Goal: Manage account settings: Manage account settings

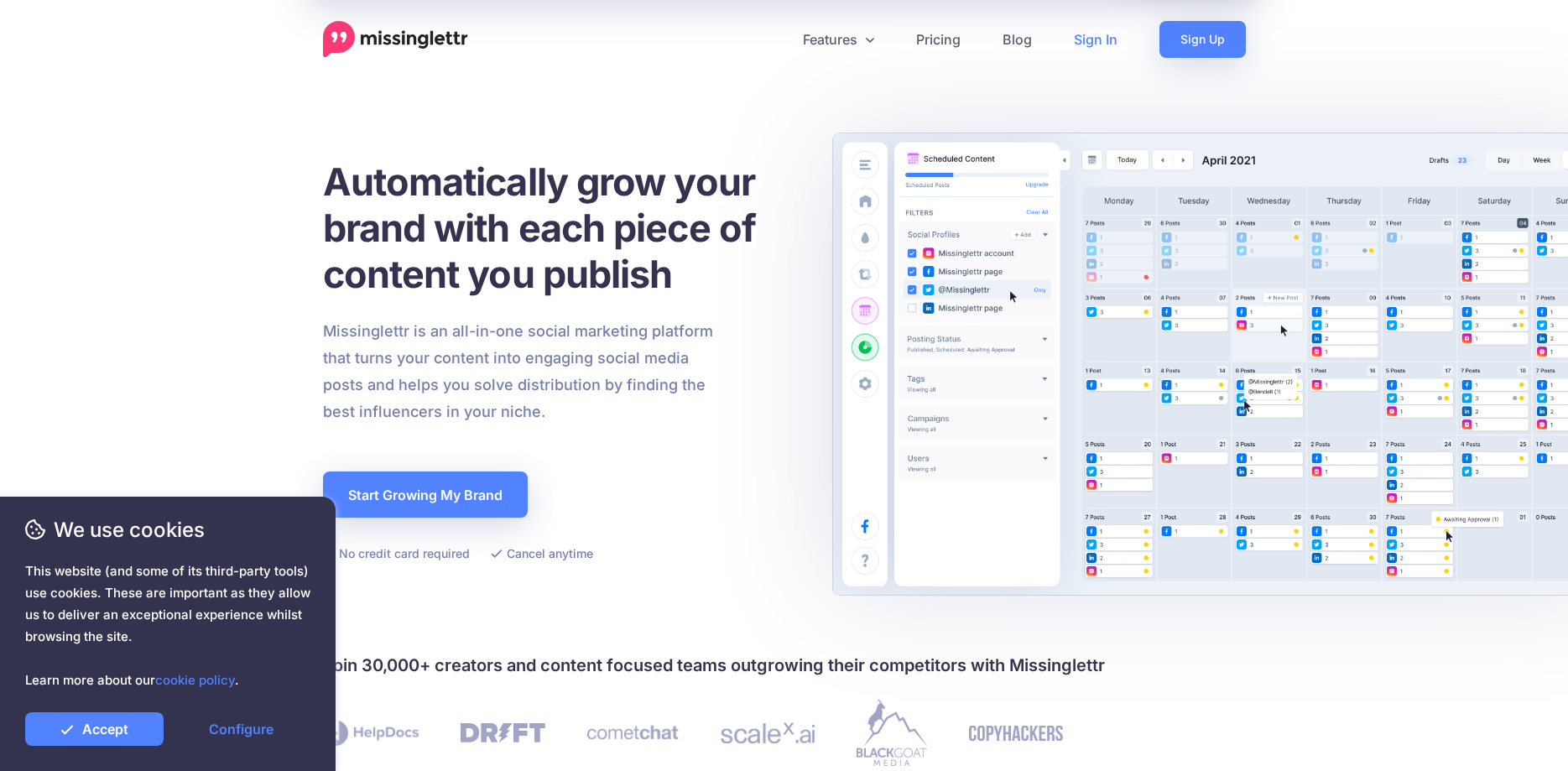
click at [1073, 43] on link "Sign In" at bounding box center [1095, 39] width 86 height 37
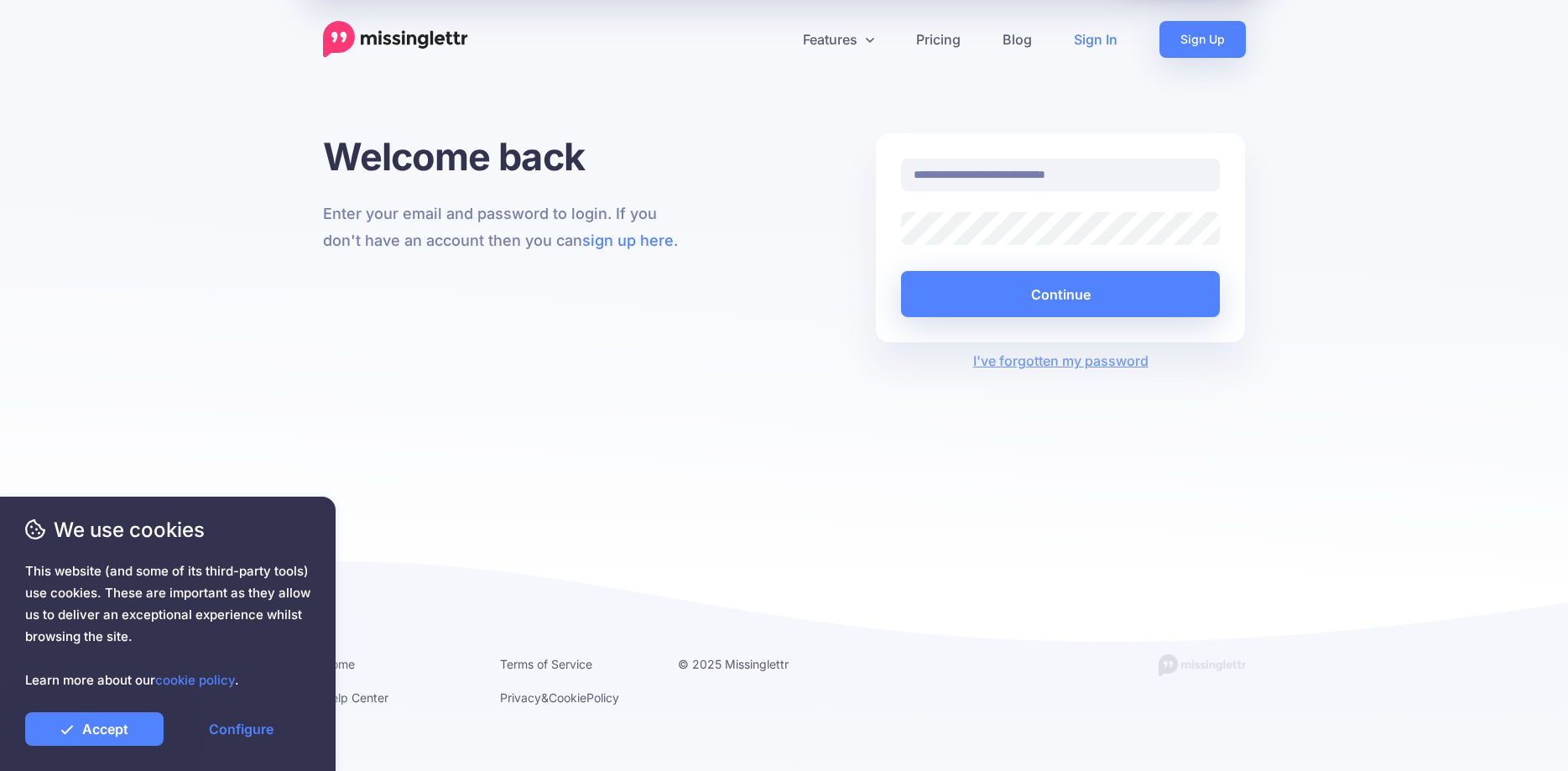
type input "**********"
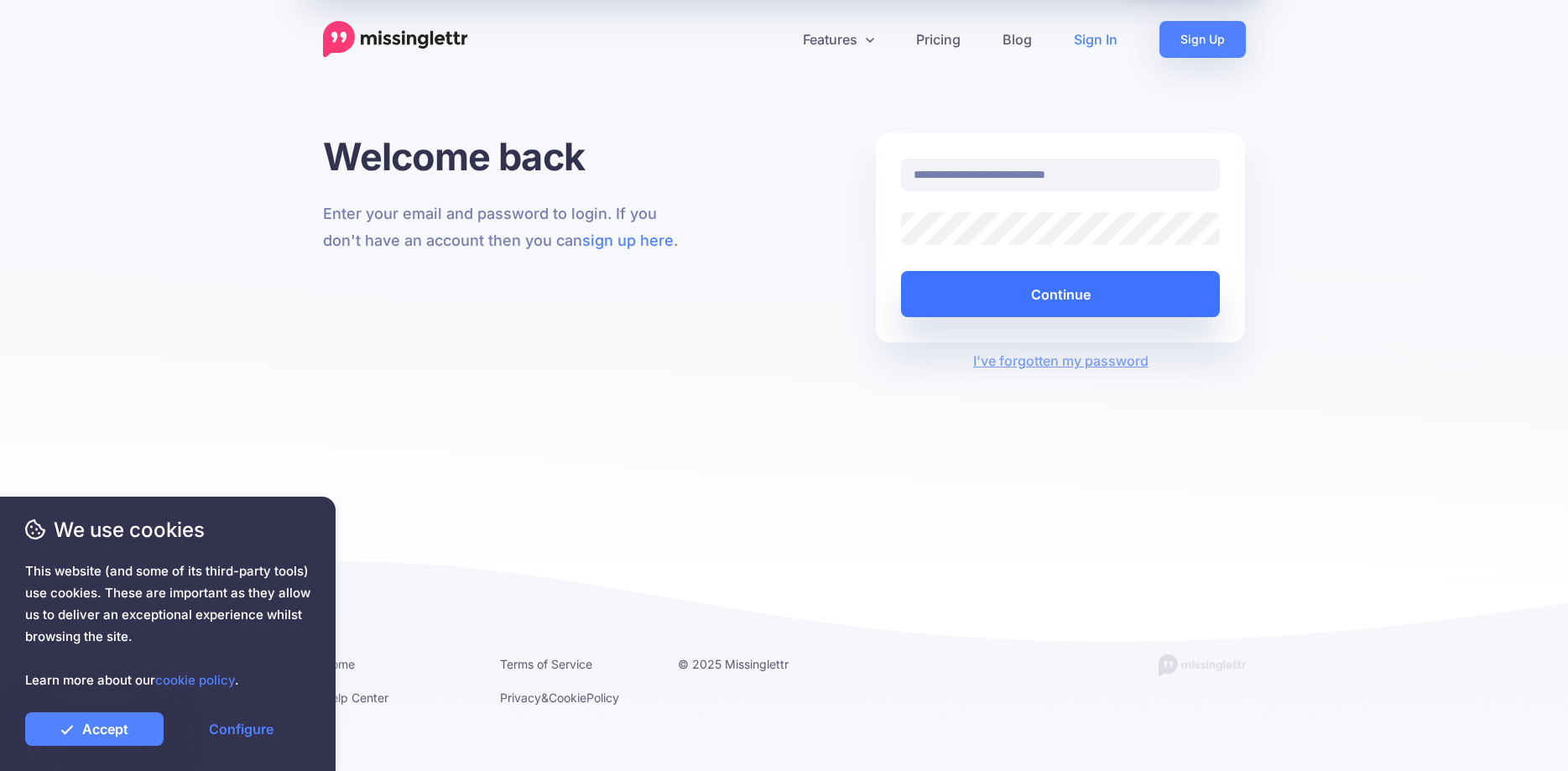
click at [1044, 301] on button "Continue" at bounding box center [1060, 293] width 320 height 46
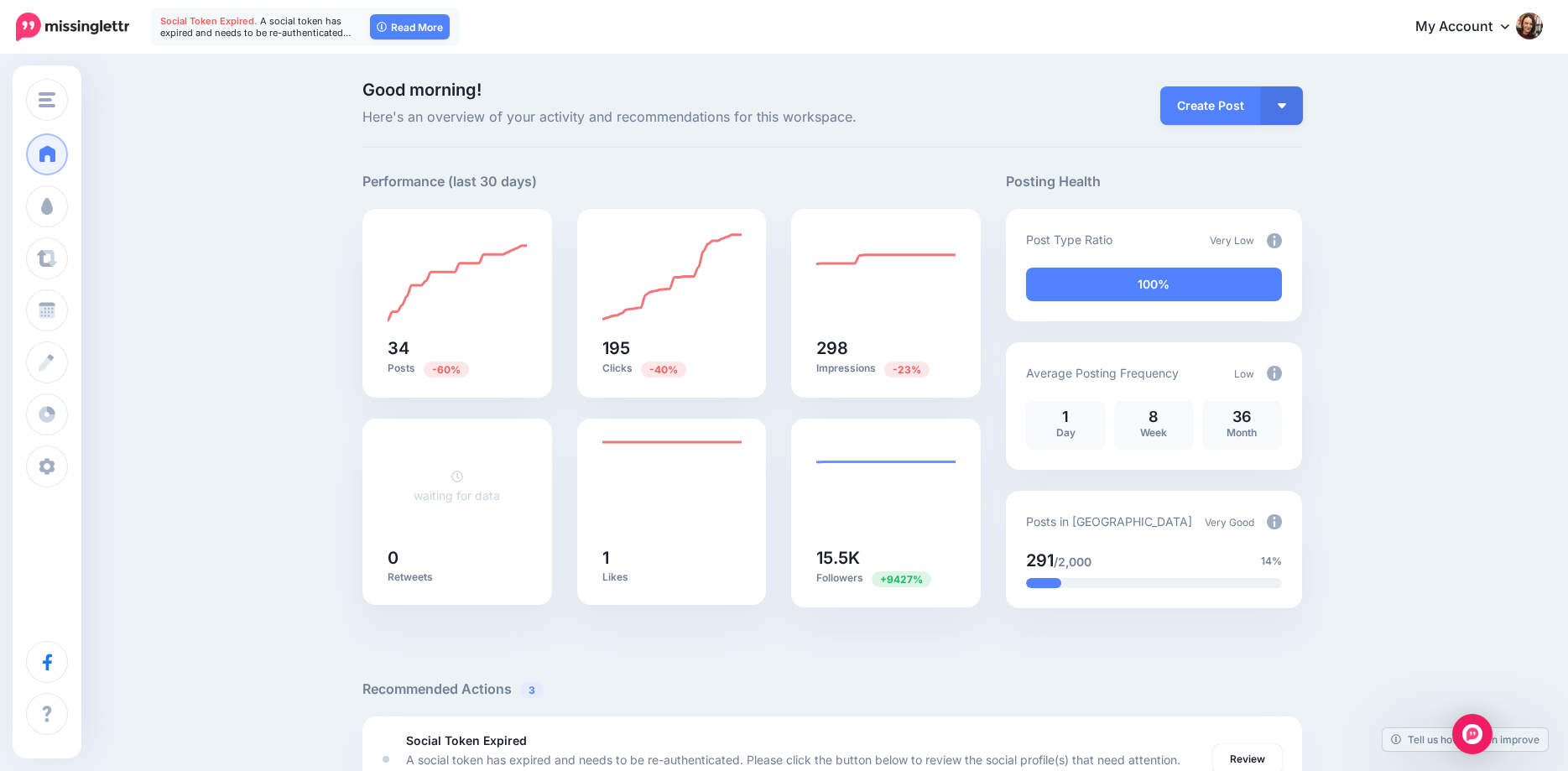
click at [325, 28] on span "A social token has expired and needs to be re-authenticated…" at bounding box center [256, 27] width 192 height 23
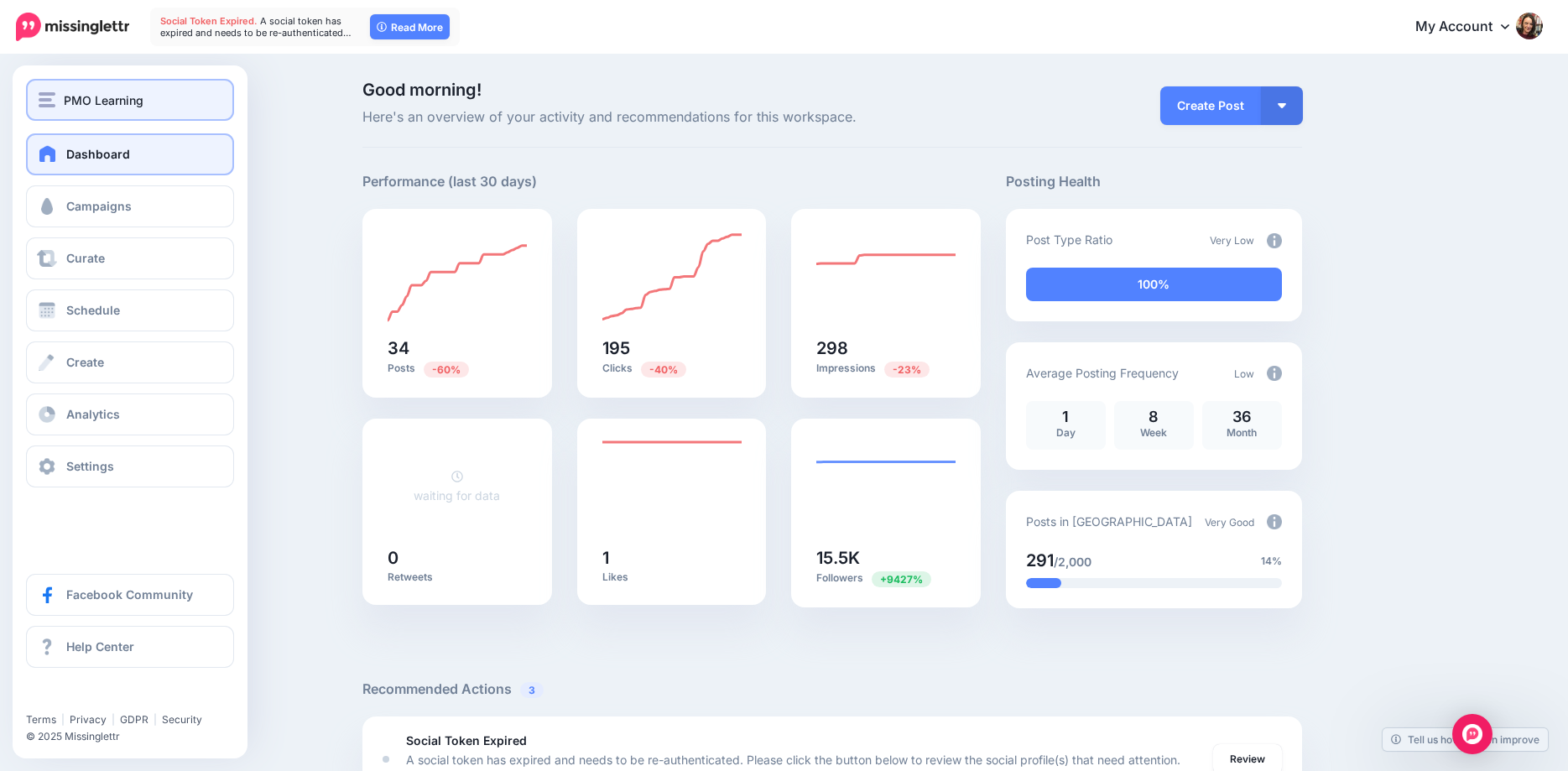
click at [102, 93] on span "PMO Learning" at bounding box center [104, 100] width 80 height 19
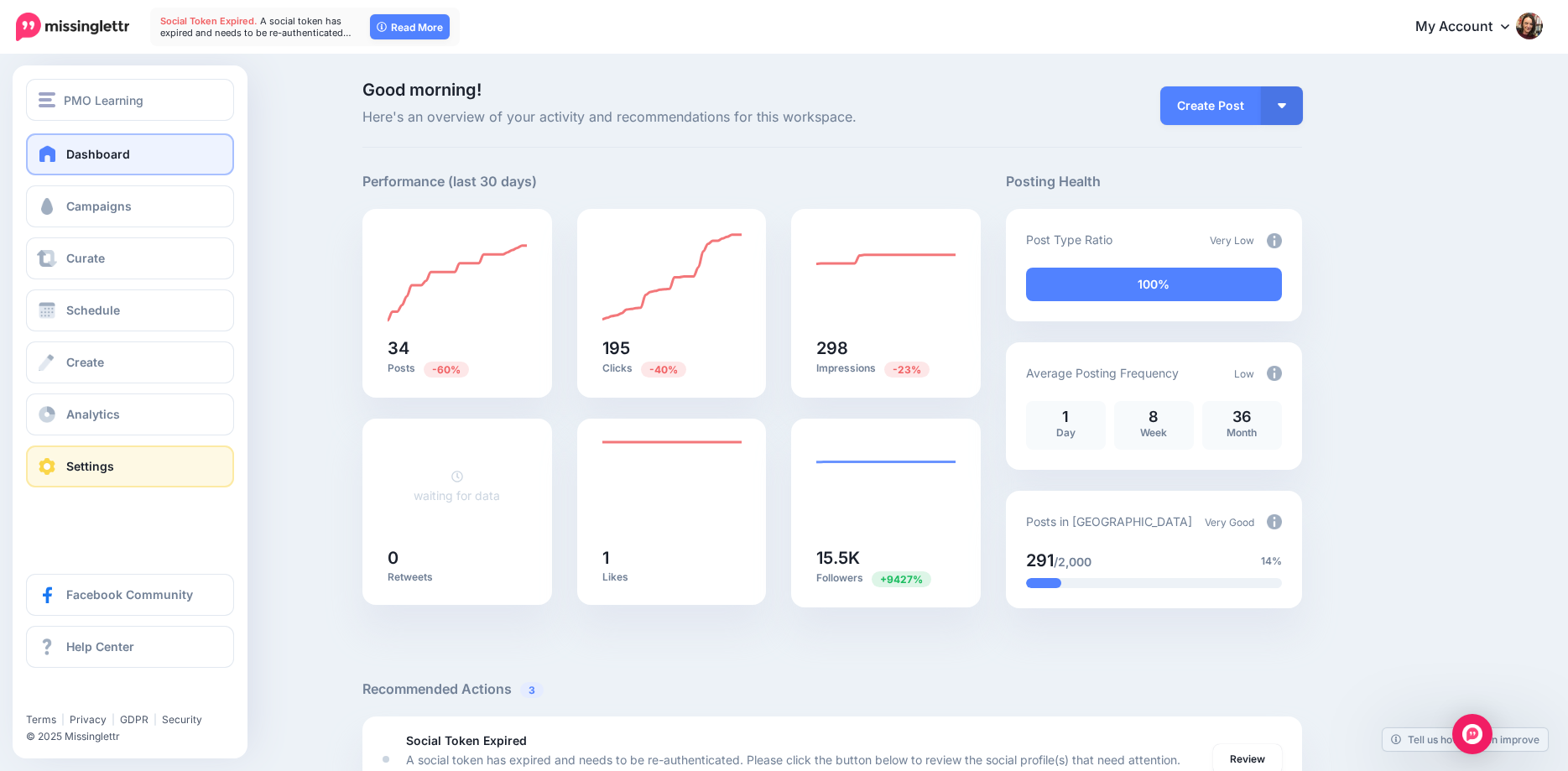
click at [85, 462] on span "Settings" at bounding box center [90, 466] width 48 height 14
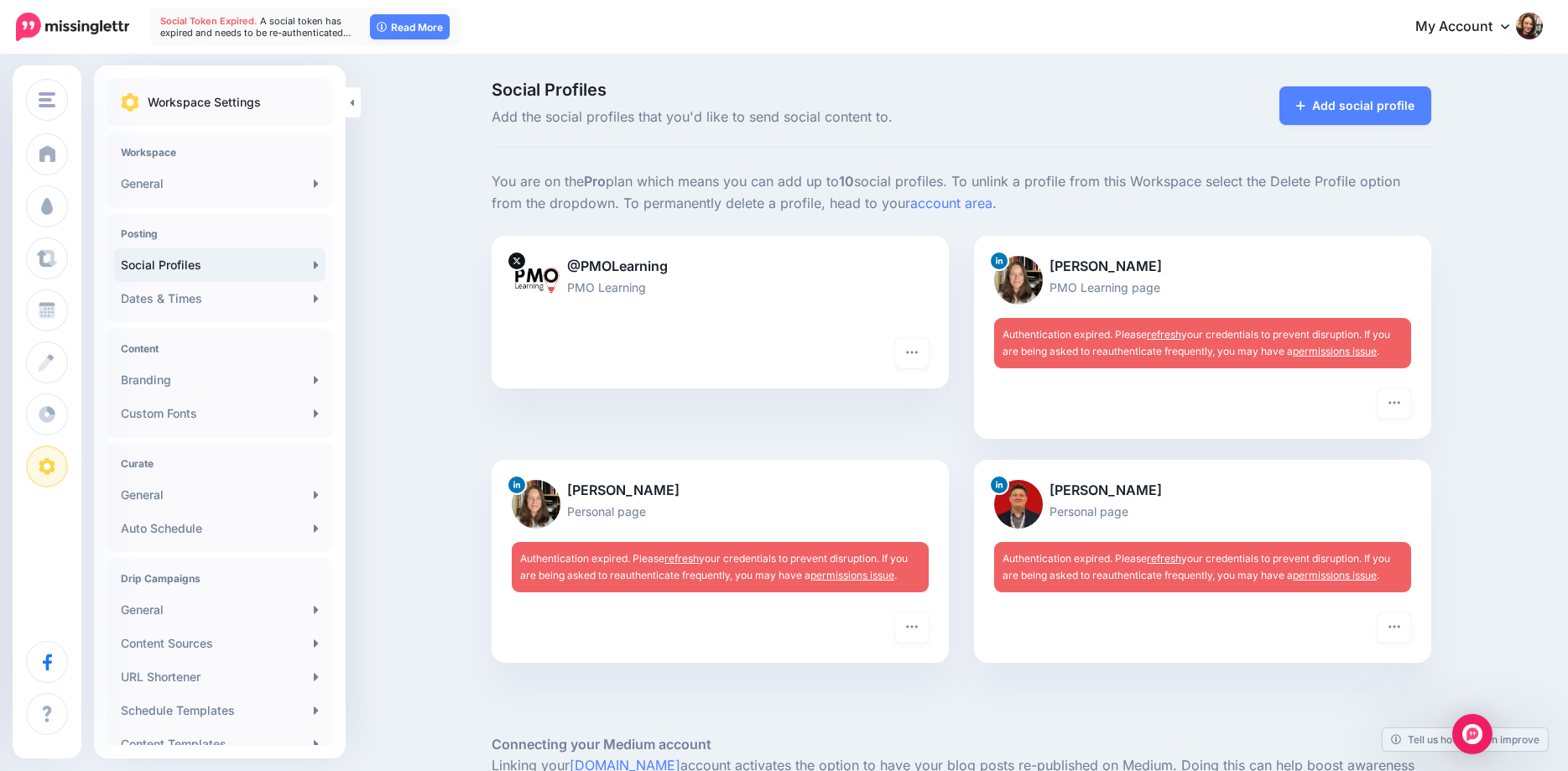
click at [1174, 332] on link "refresh" at bounding box center [1164, 334] width 34 height 13
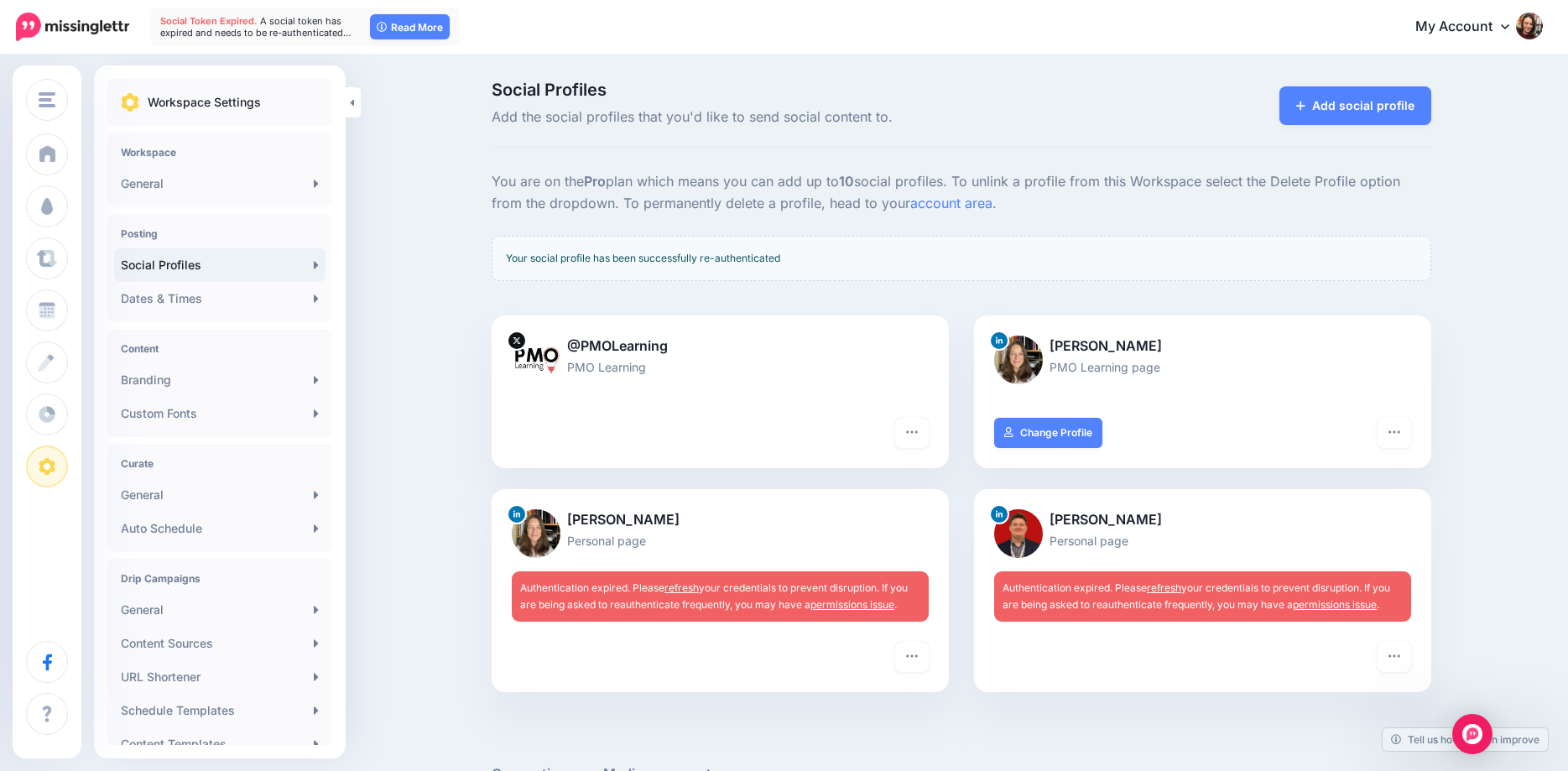
click at [682, 580] on div "Authentication expired. Please refresh your credentials to prevent disruption. …" at bounding box center [720, 596] width 417 height 50
click at [685, 587] on link "refresh" at bounding box center [681, 587] width 34 height 13
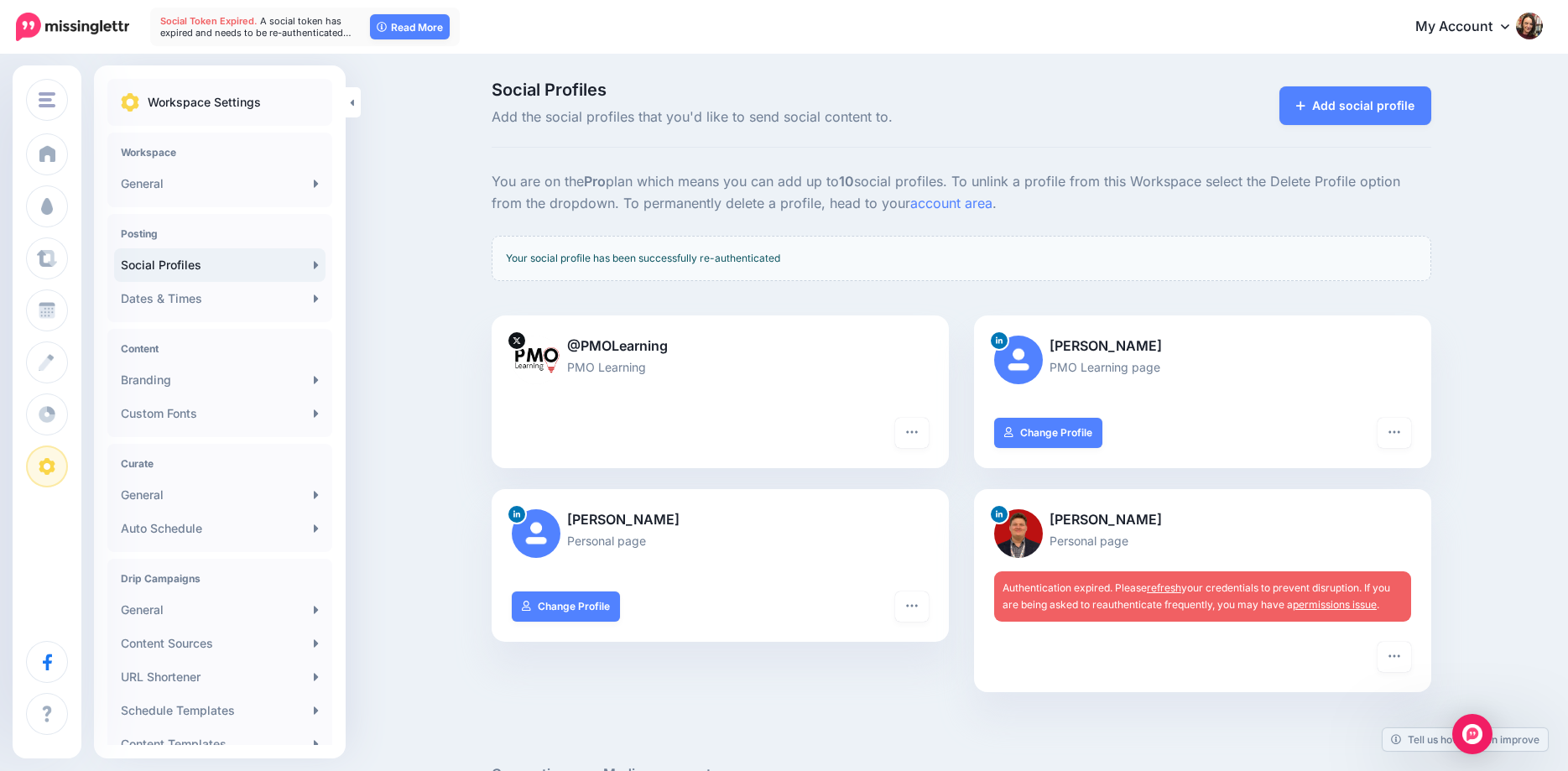
click at [1485, 22] on link "My Account" at bounding box center [1471, 27] width 144 height 41
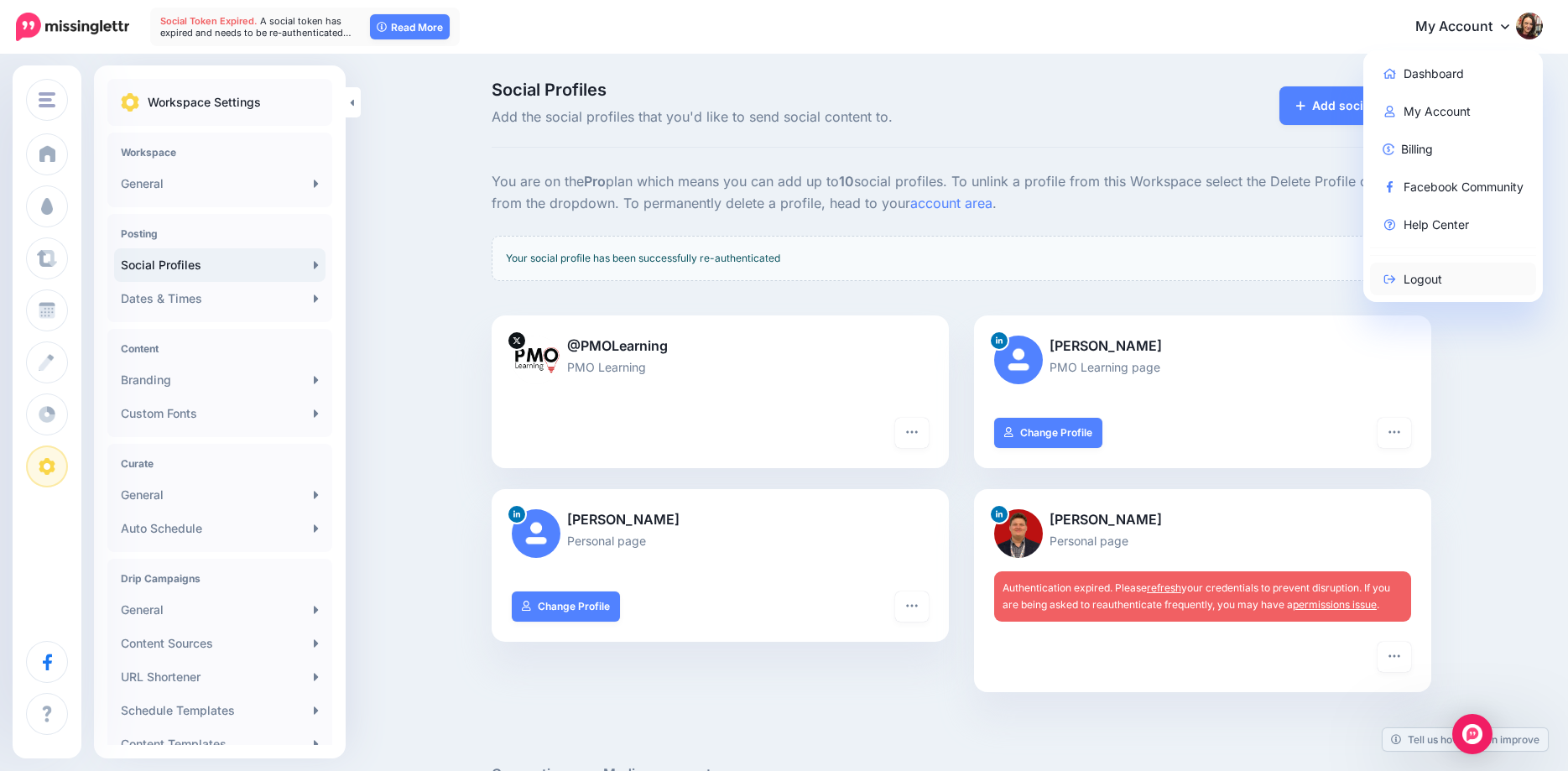
click at [1429, 276] on link "Logout" at bounding box center [1453, 279] width 167 height 32
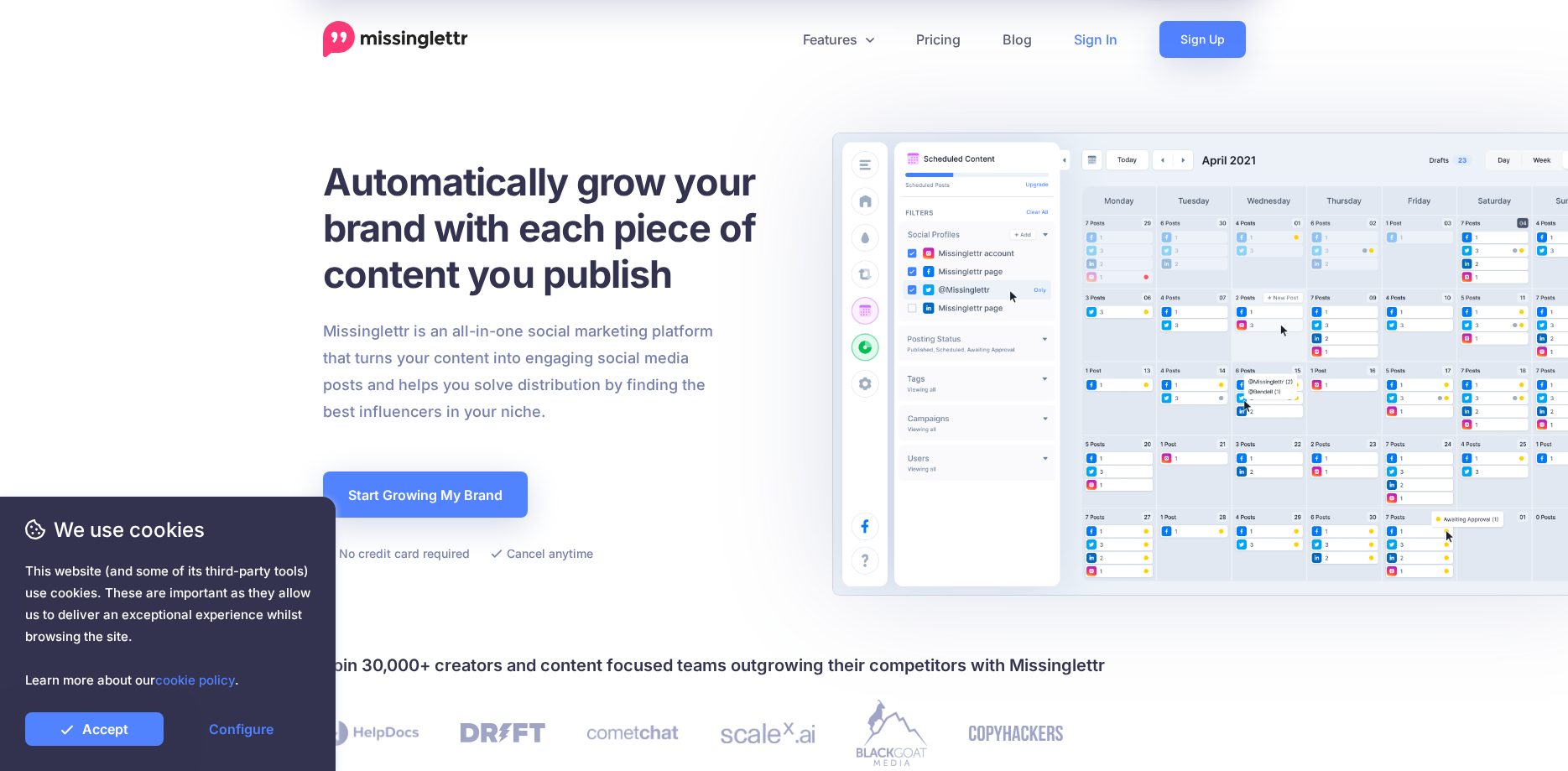
click at [1086, 37] on link "Sign In" at bounding box center [1095, 39] width 86 height 37
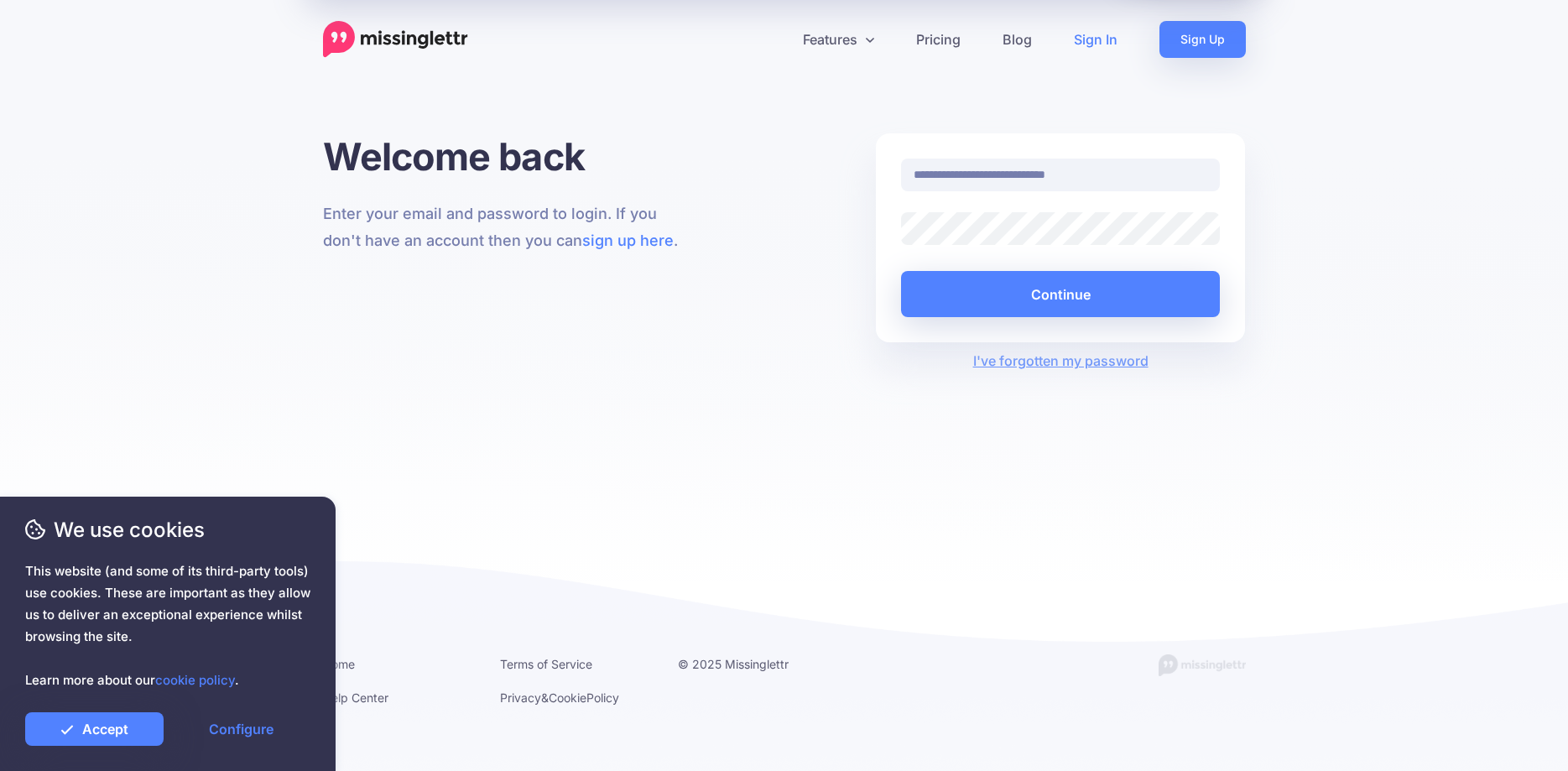
type input "**********"
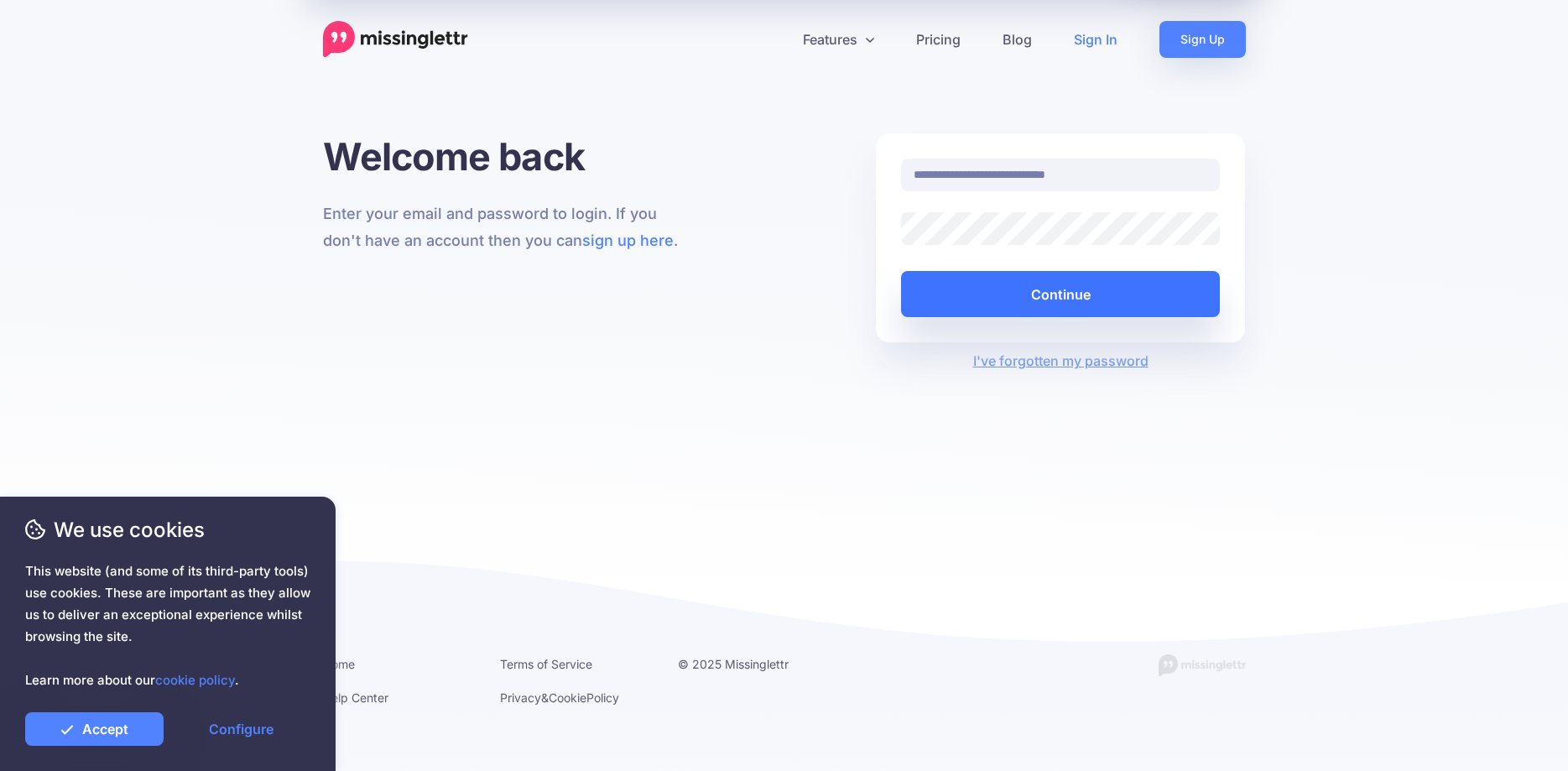
click at [1122, 295] on button "Continue" at bounding box center [1060, 293] width 320 height 46
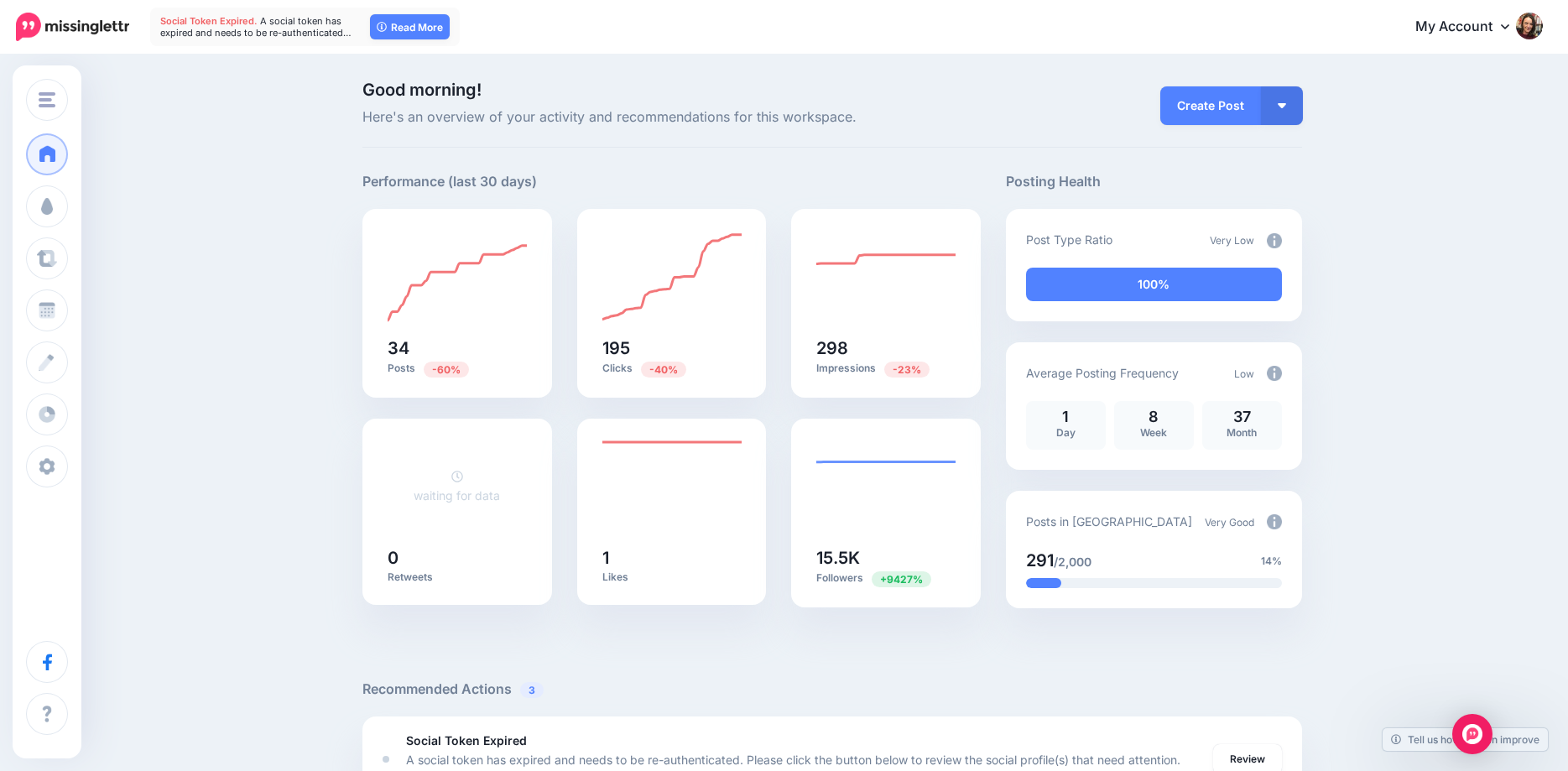
click at [1510, 24] on link "My Account" at bounding box center [1471, 27] width 144 height 41
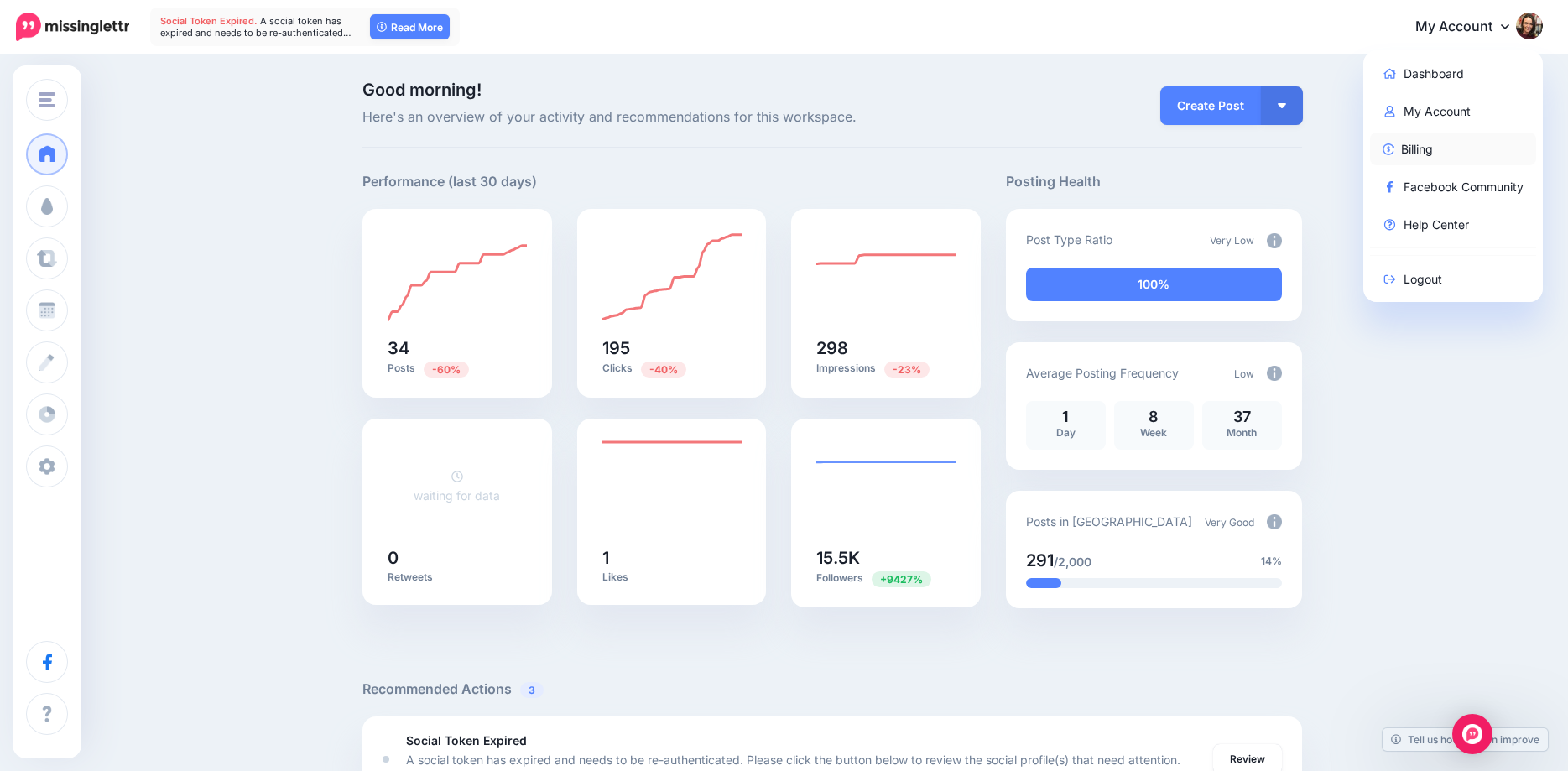
click at [1429, 150] on link "Billing" at bounding box center [1453, 148] width 167 height 32
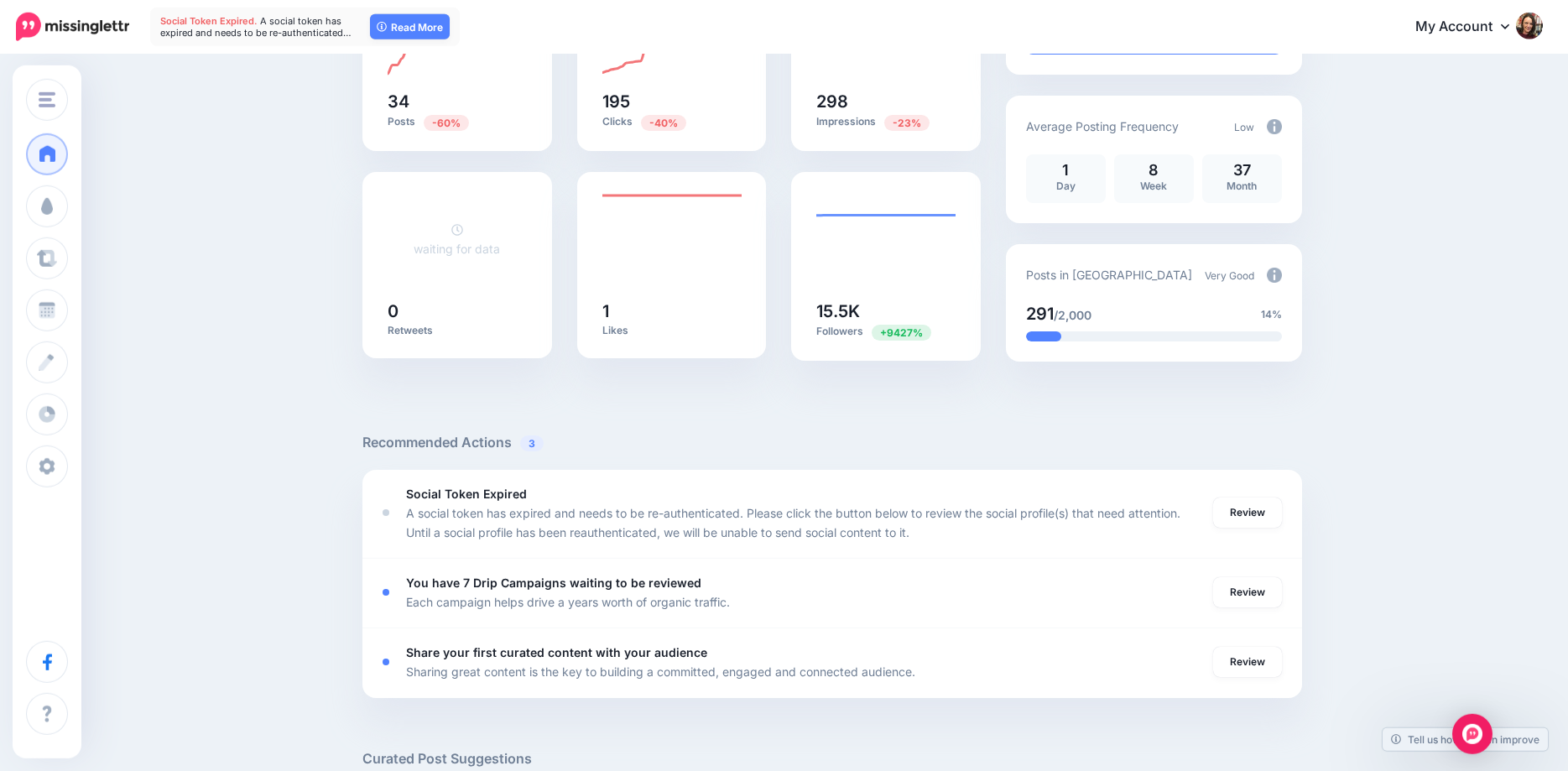
scroll to position [256, 0]
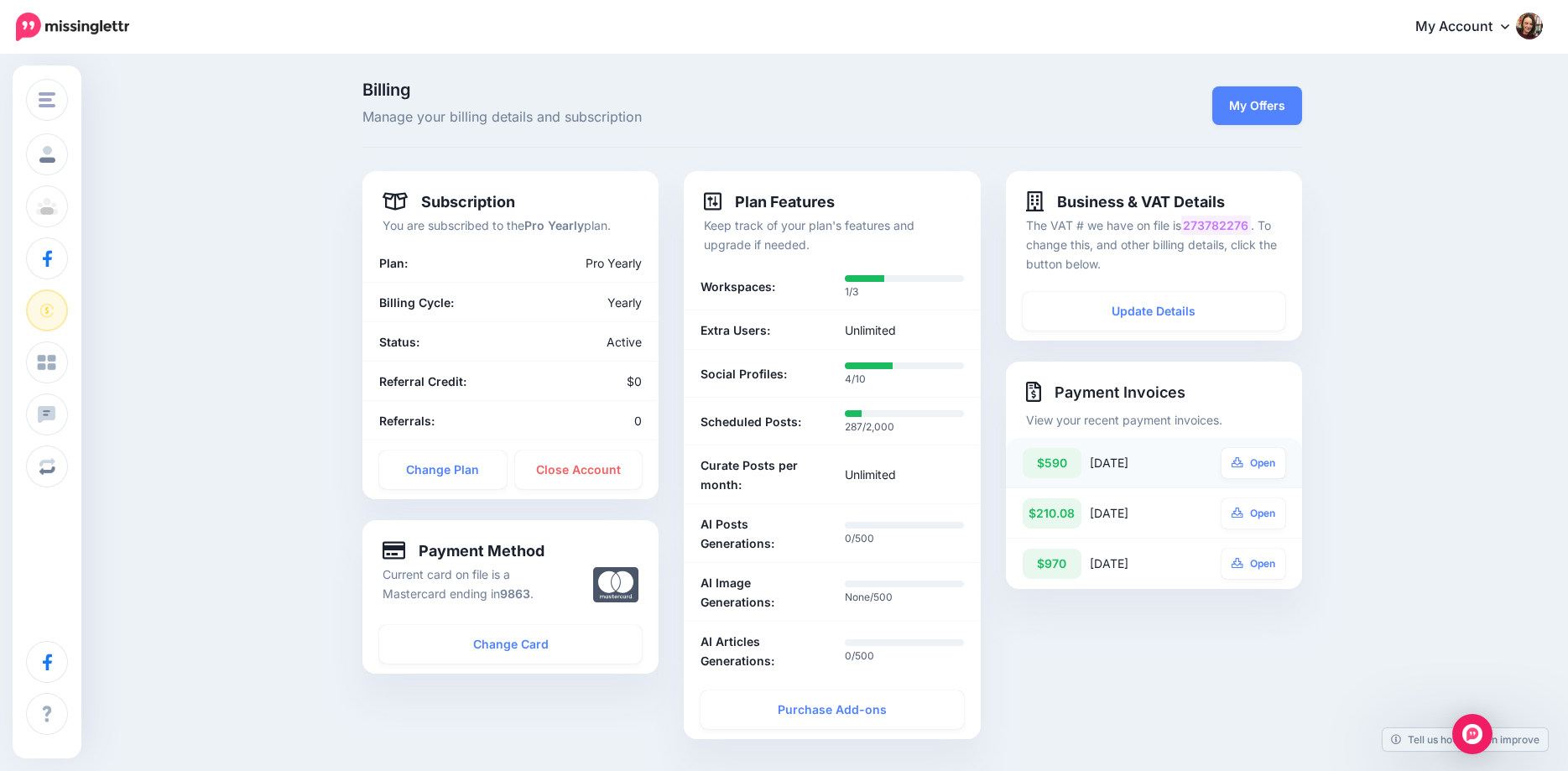
drag, startPoint x: 1091, startPoint y: 463, endPoint x: 1175, endPoint y: 466, distance: 84.1
click at [1175, 466] on div "[DATE]" at bounding box center [1140, 463] width 100 height 31
copy div "[DATE]"
